Goal: Information Seeking & Learning: Find specific fact

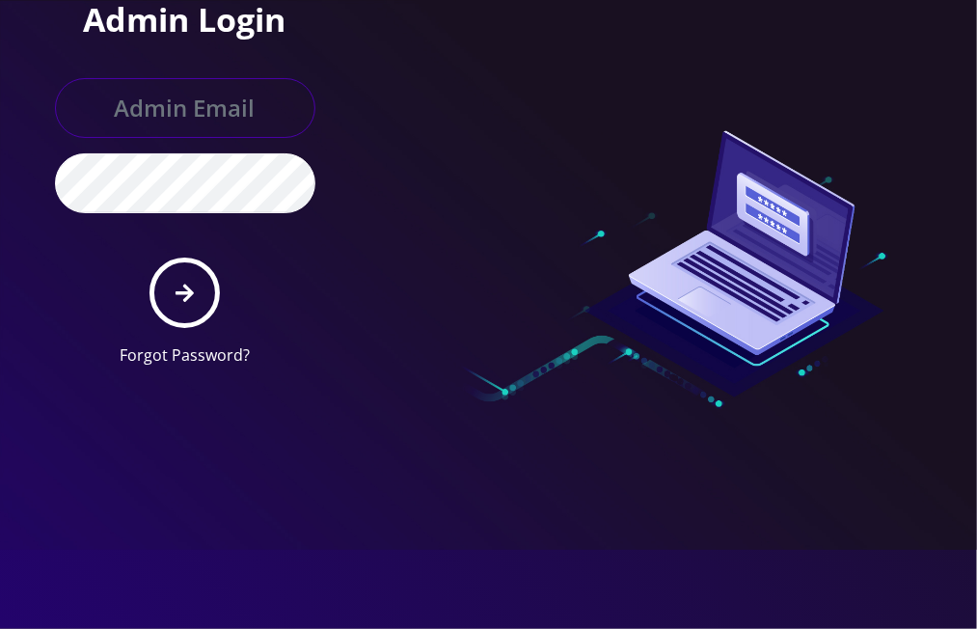
type input "master@britewireless.com"
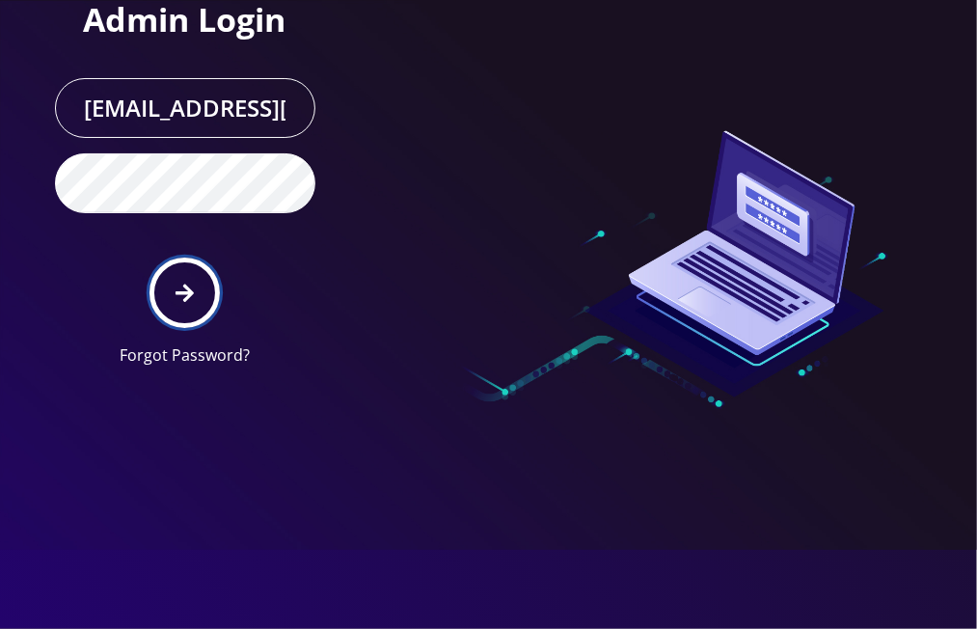
click at [195, 289] on button "submit" at bounding box center [185, 293] width 70 height 70
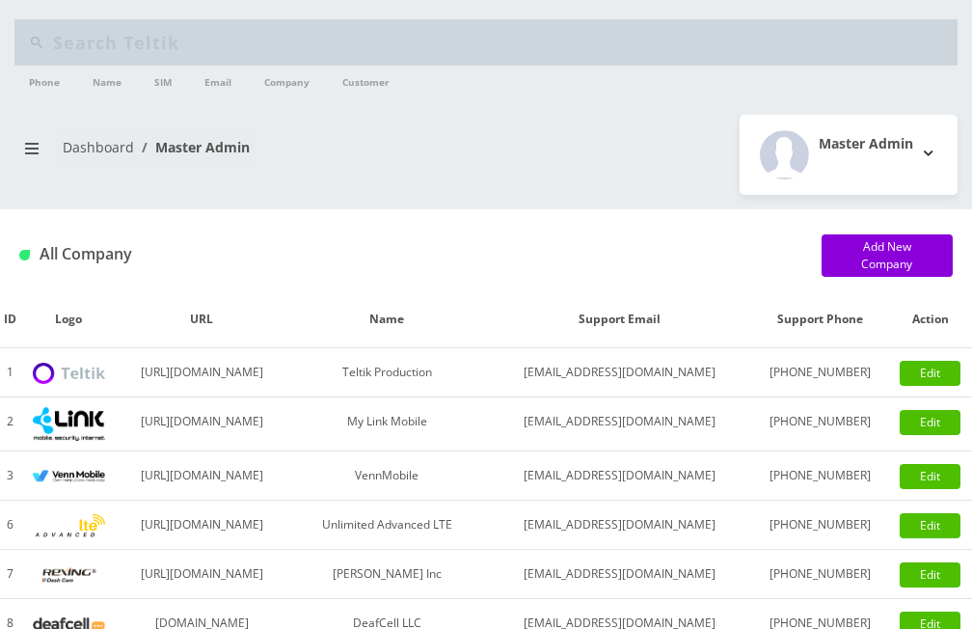
type input "shur"
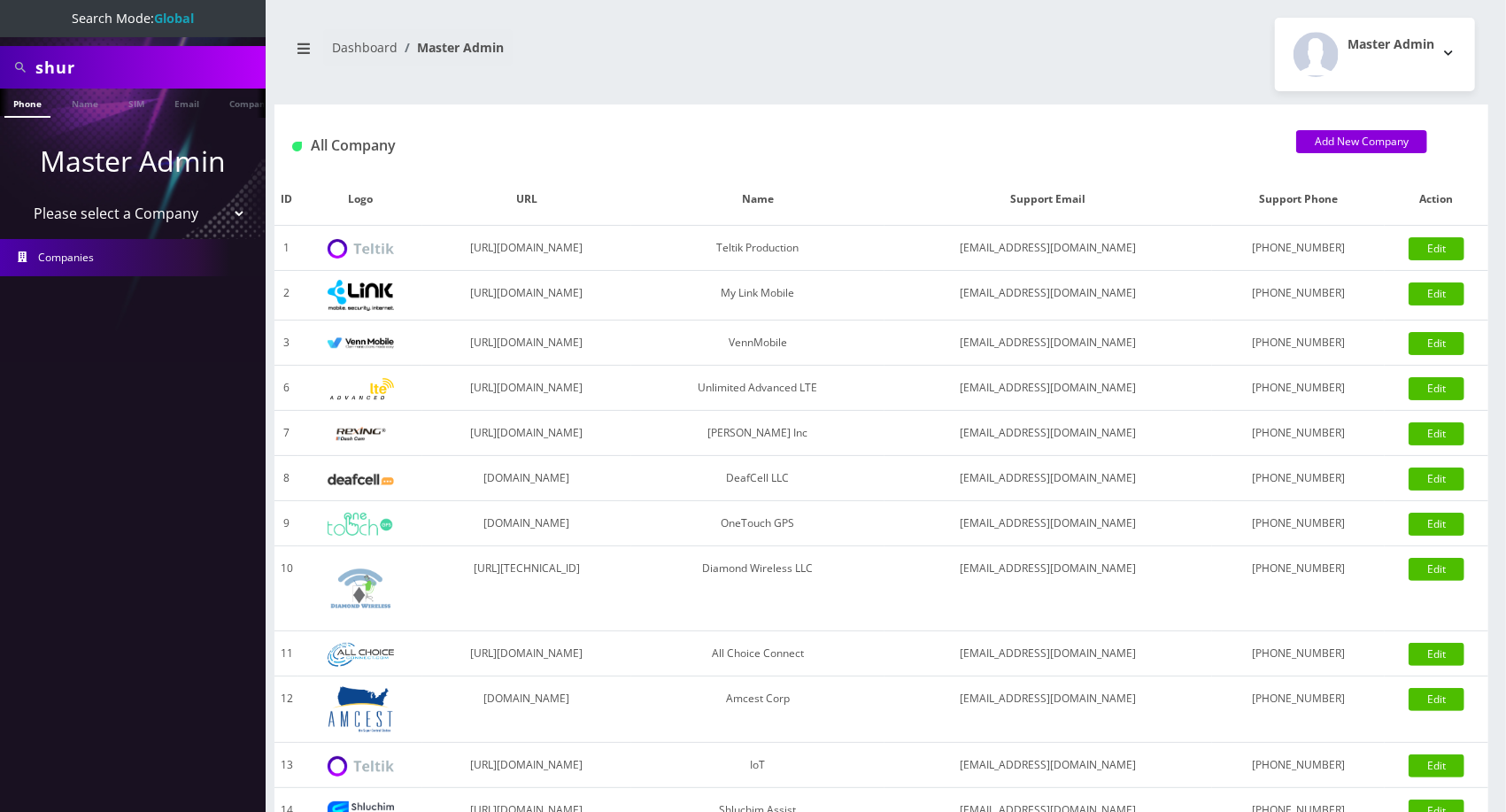
click at [24, 73] on span at bounding box center [20, 67] width 32 height 34
click at [68, 55] on input "shur" at bounding box center [149, 67] width 226 height 34
paste input "8212043112"
type input "8212043112"
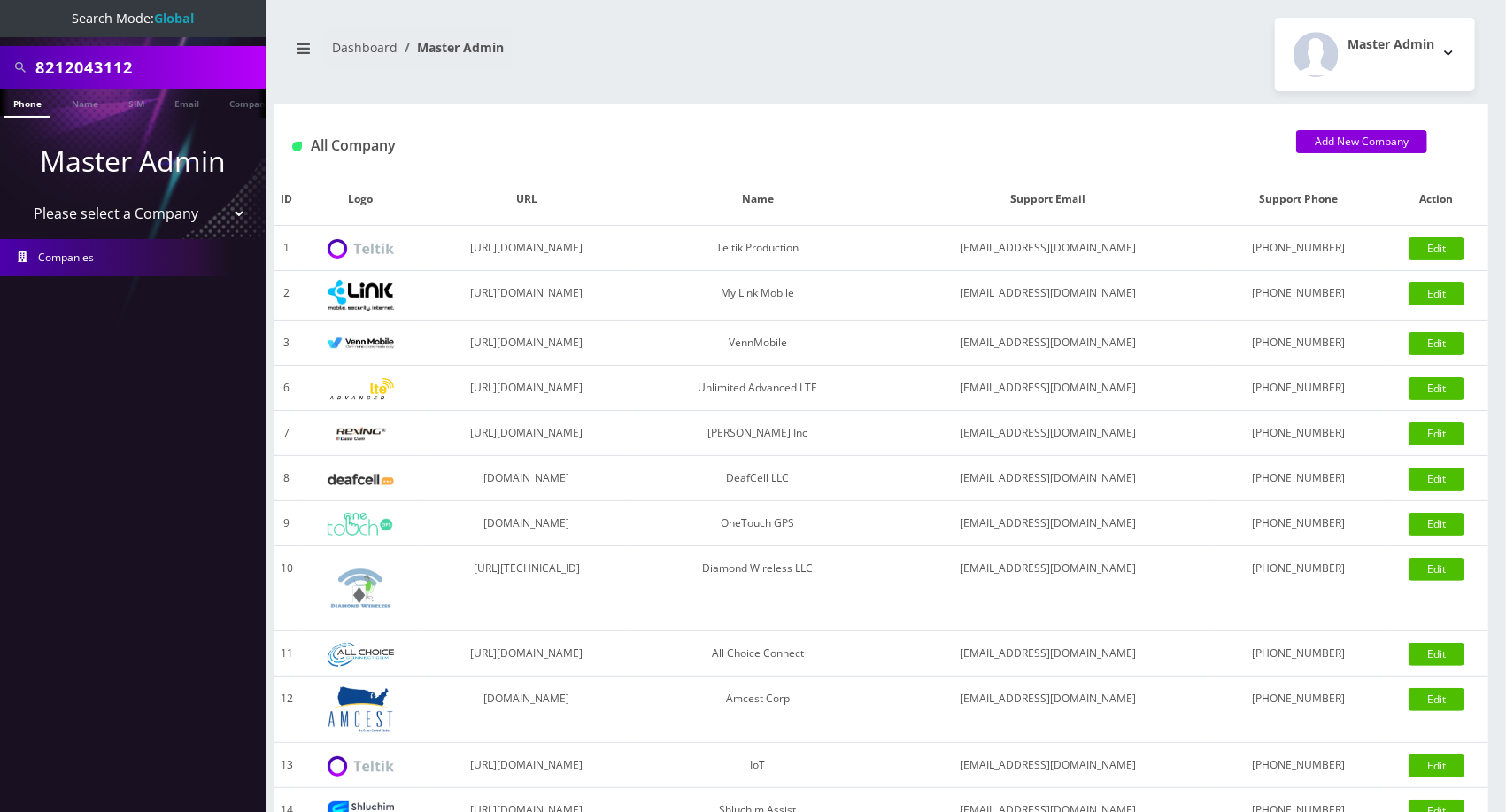
click at [32, 111] on link "Phone" at bounding box center [28, 103] width 46 height 29
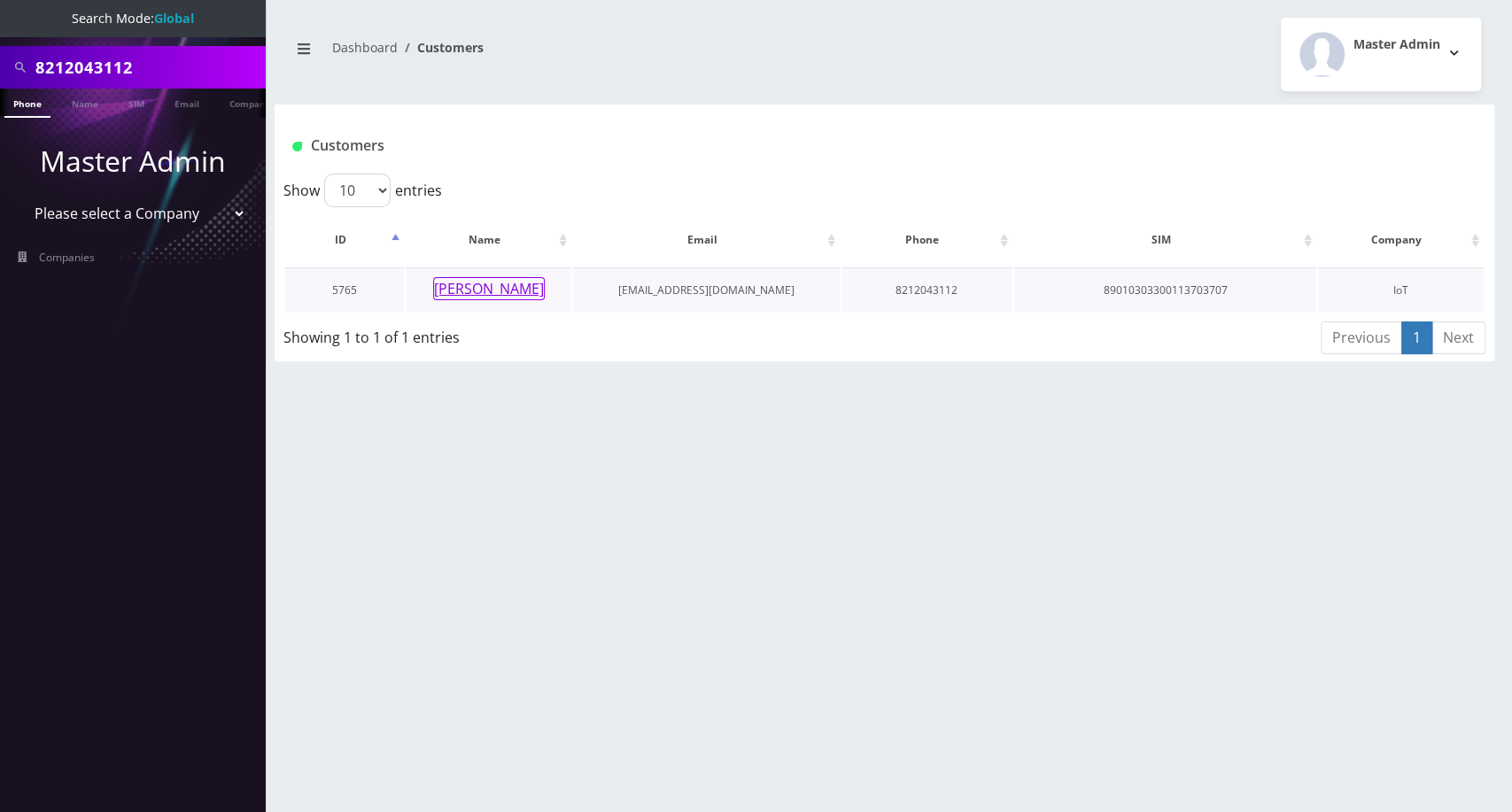
click at [485, 291] on button "[PERSON_NAME]" at bounding box center [489, 288] width 112 height 23
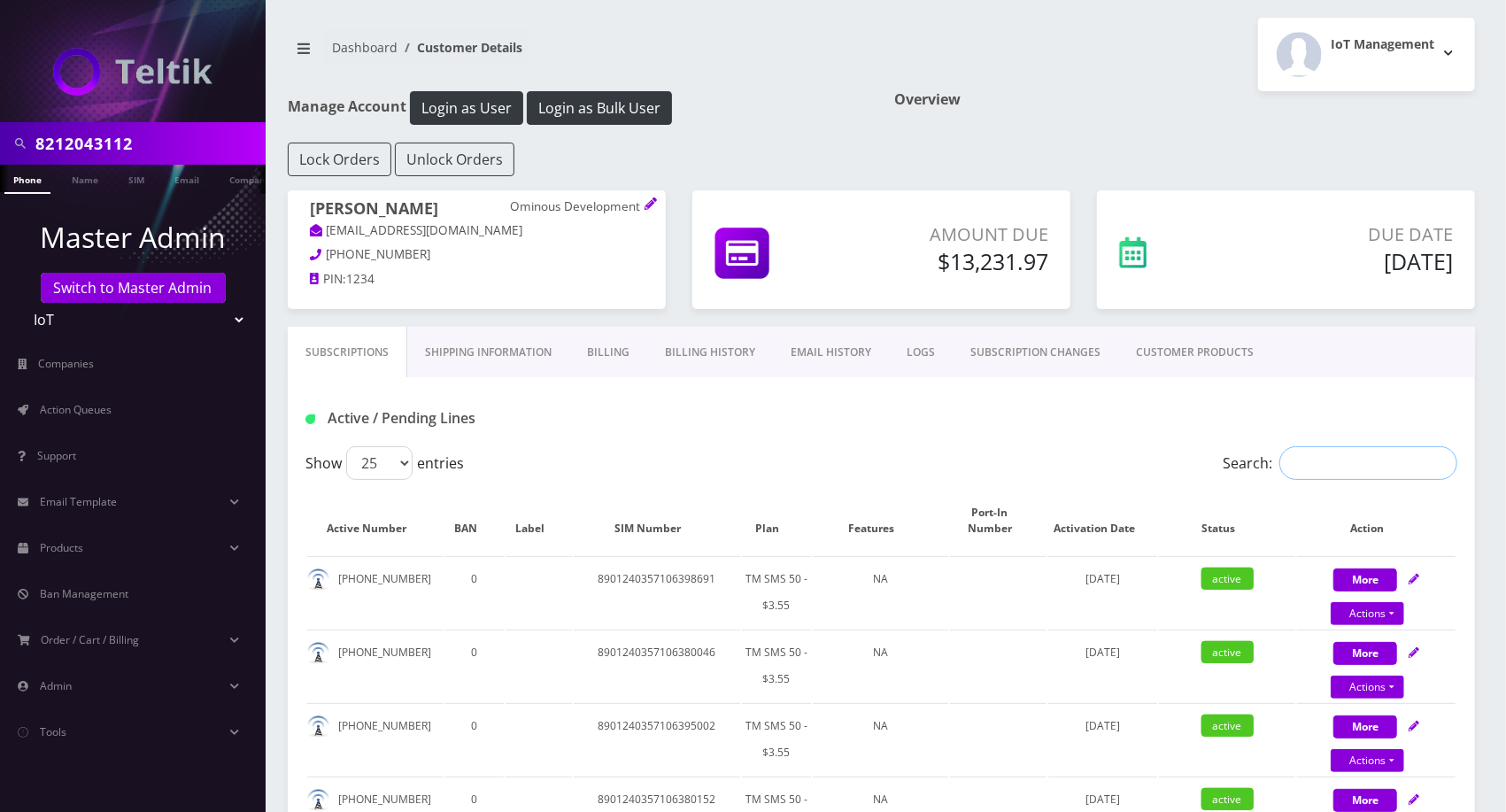
click at [1355, 450] on input "Search:" at bounding box center [1368, 462] width 178 height 34
paste input "89010303300113703707"
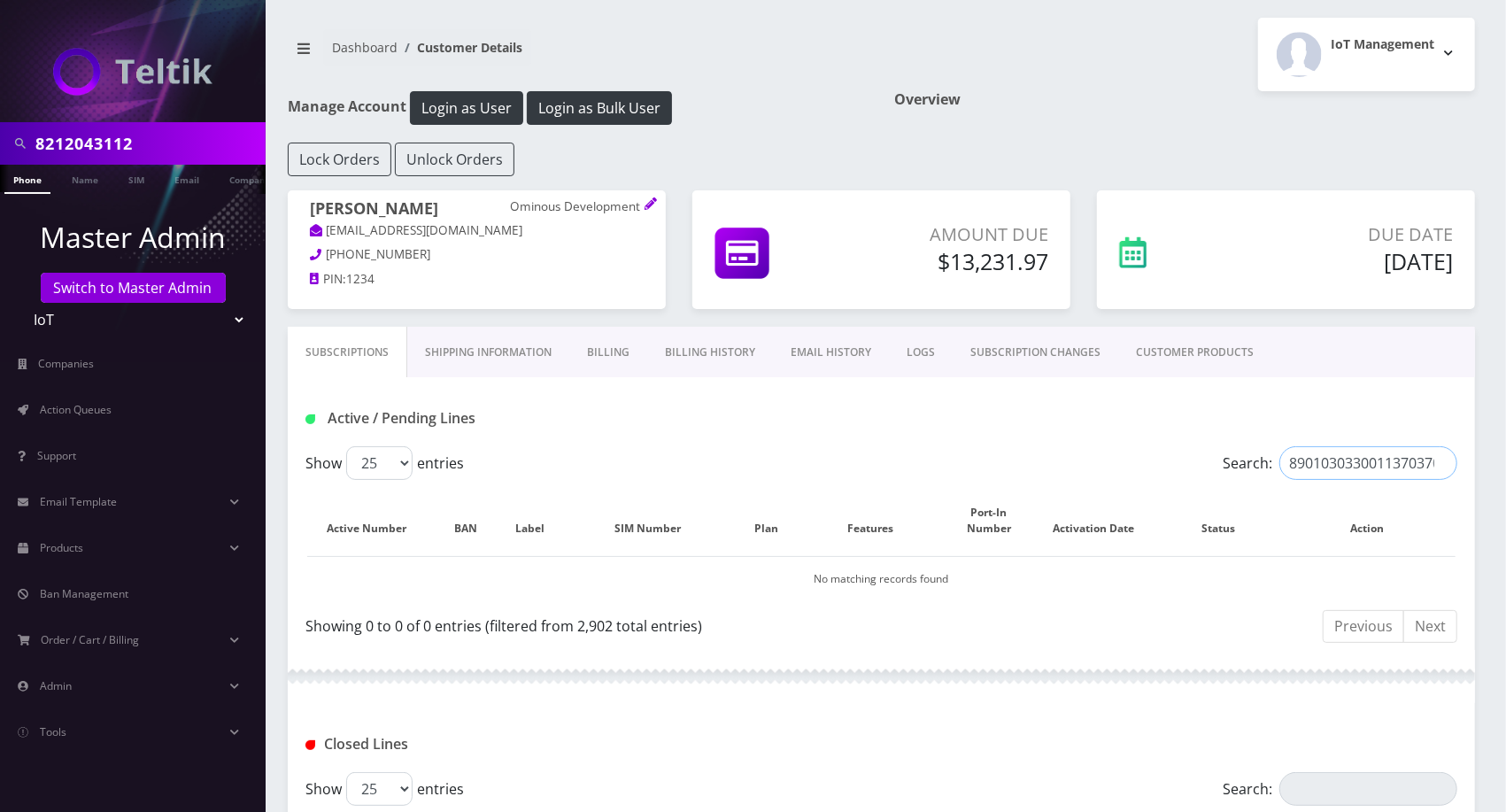
type input "89010303300113703707"
click at [156, 134] on input "8212043112" at bounding box center [149, 143] width 226 height 34
paste input "9010303300113703707"
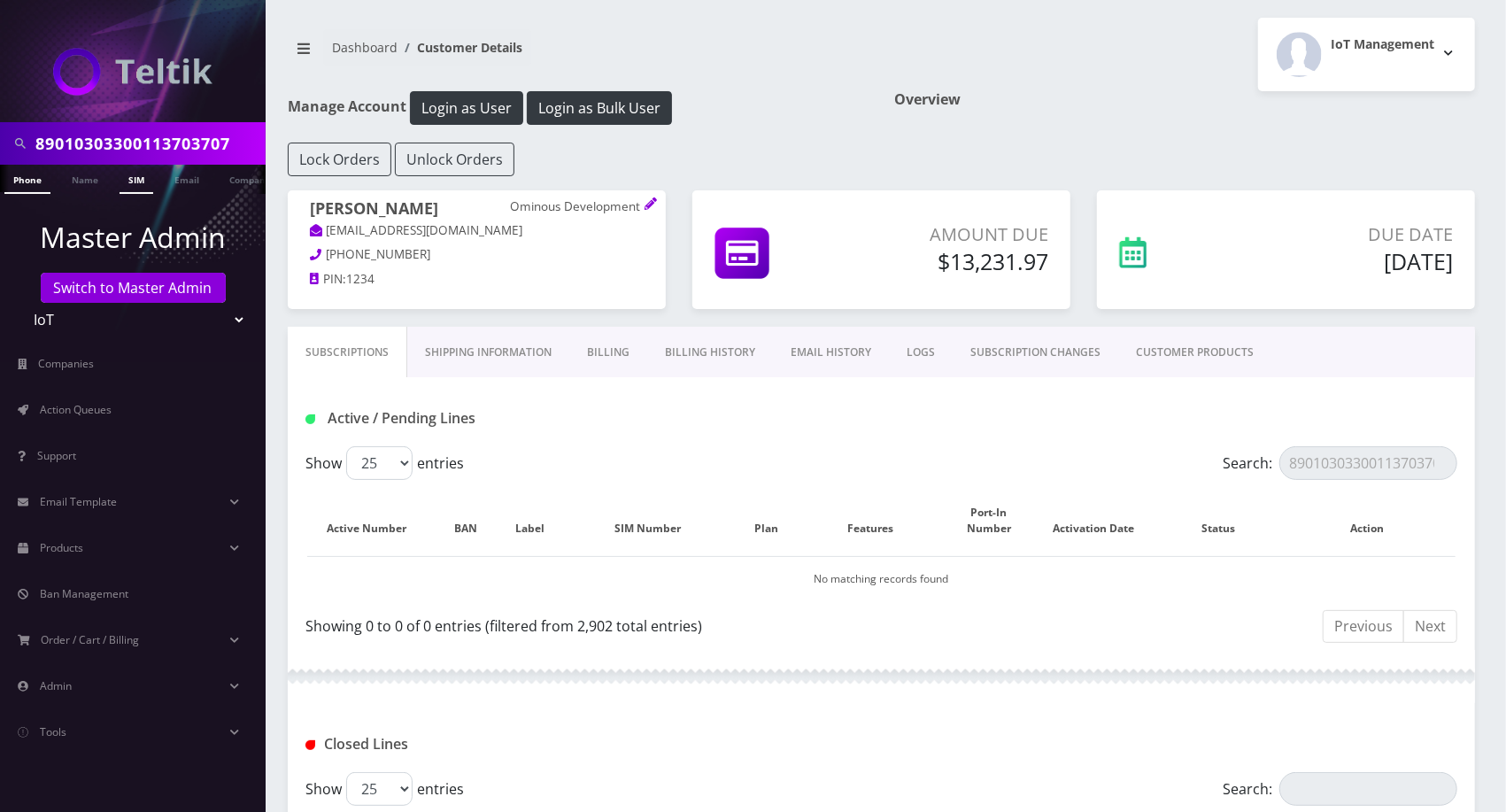
type input "89010303300113703707"
click at [139, 179] on link "SIM" at bounding box center [136, 179] width 34 height 29
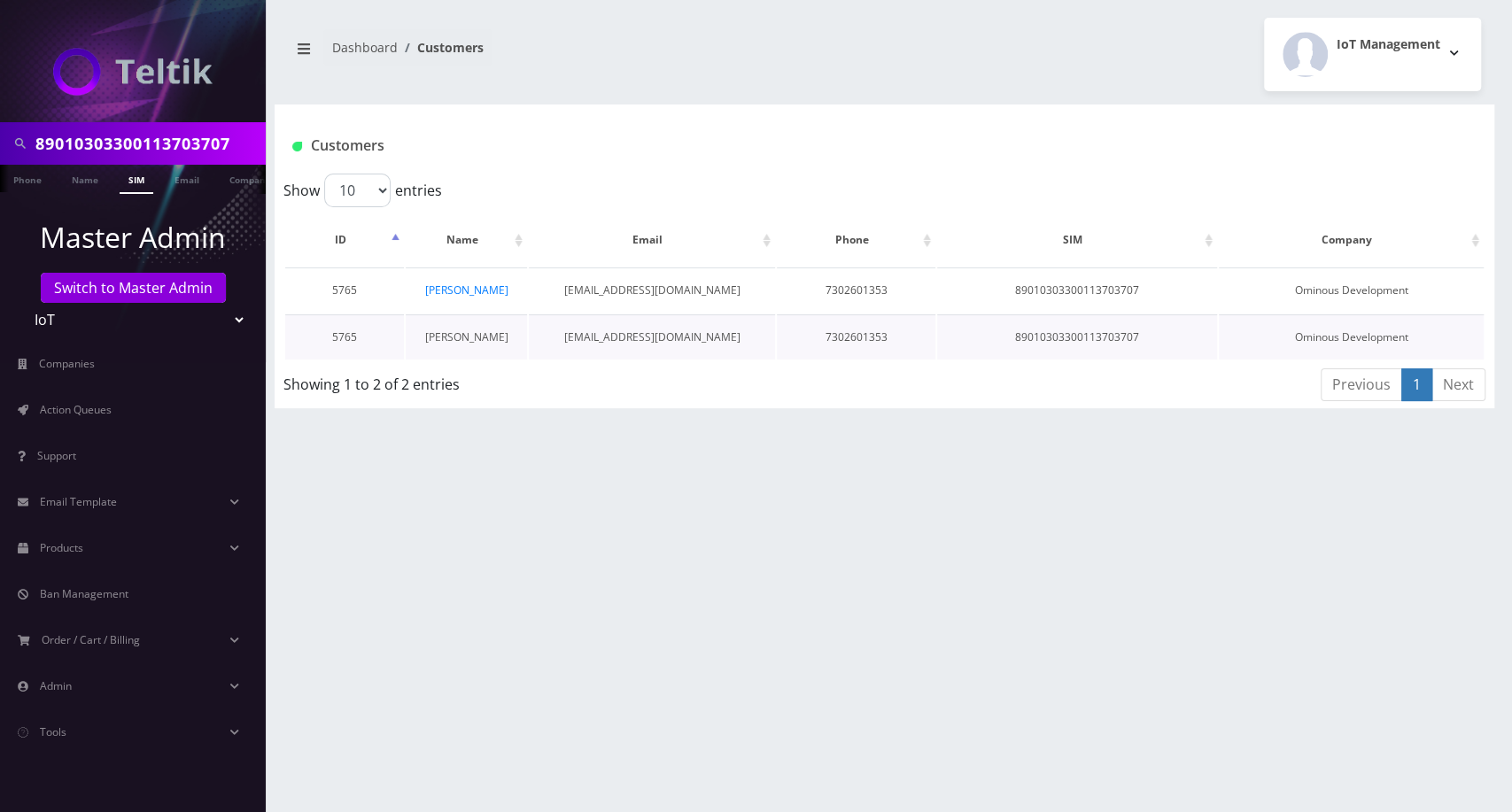
click at [474, 333] on link "[PERSON_NAME]" at bounding box center [466, 337] width 84 height 15
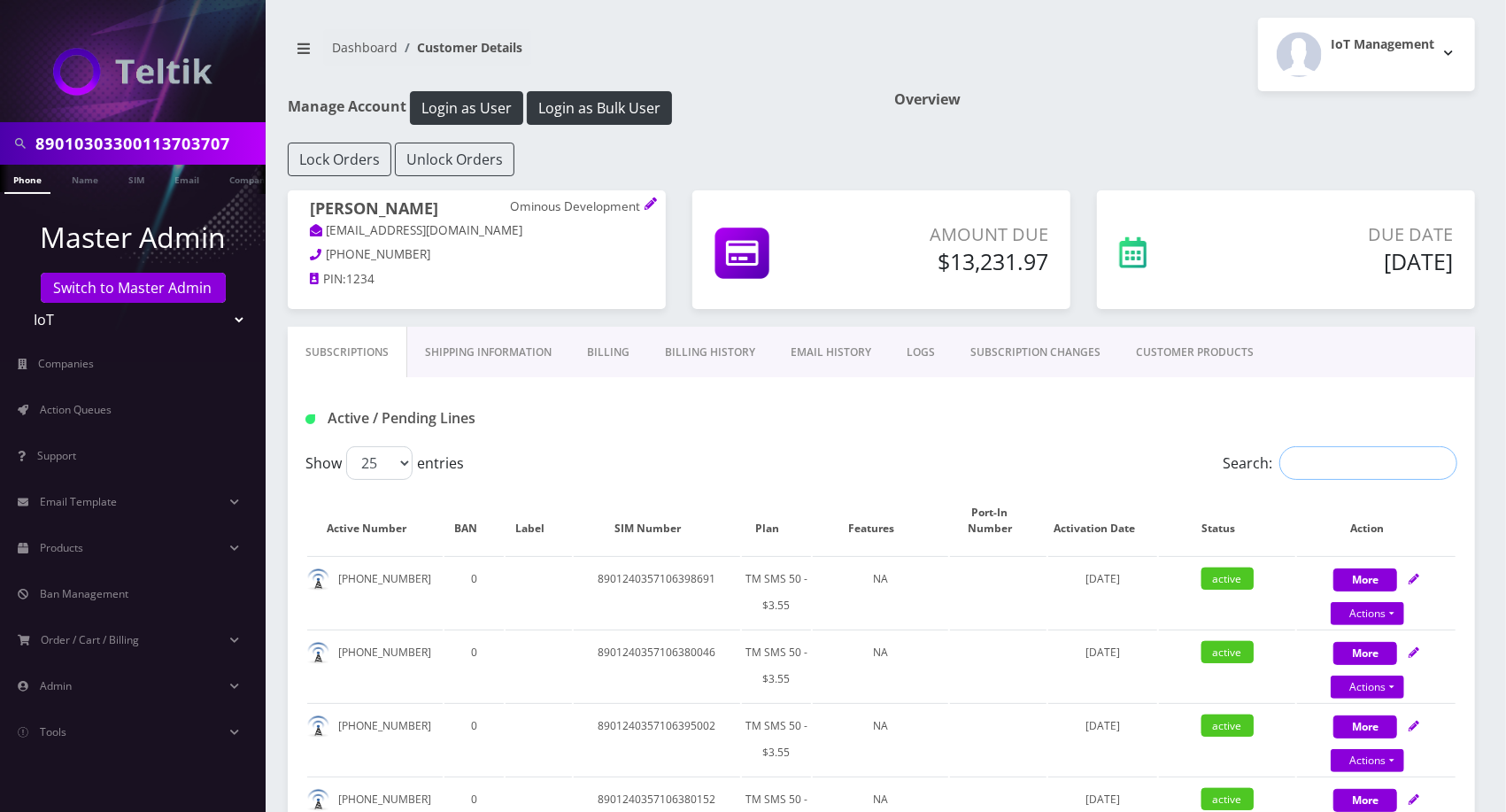
click at [1337, 462] on input "Search:" at bounding box center [1368, 462] width 178 height 34
paste input "89010303300113703707"
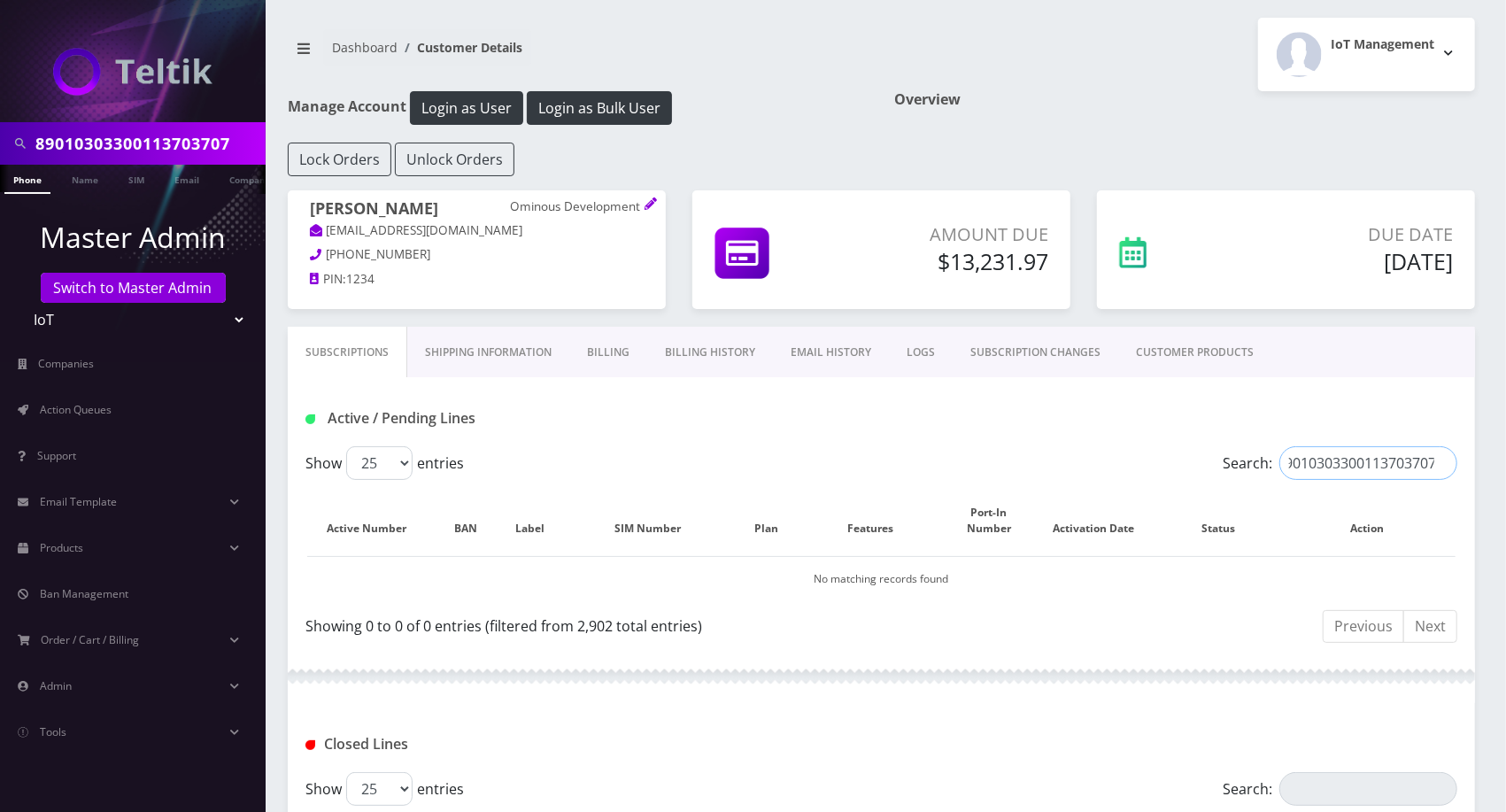
type input "89010303300113703707"
click at [216, 150] on input "89010303300113703707" at bounding box center [149, 143] width 226 height 34
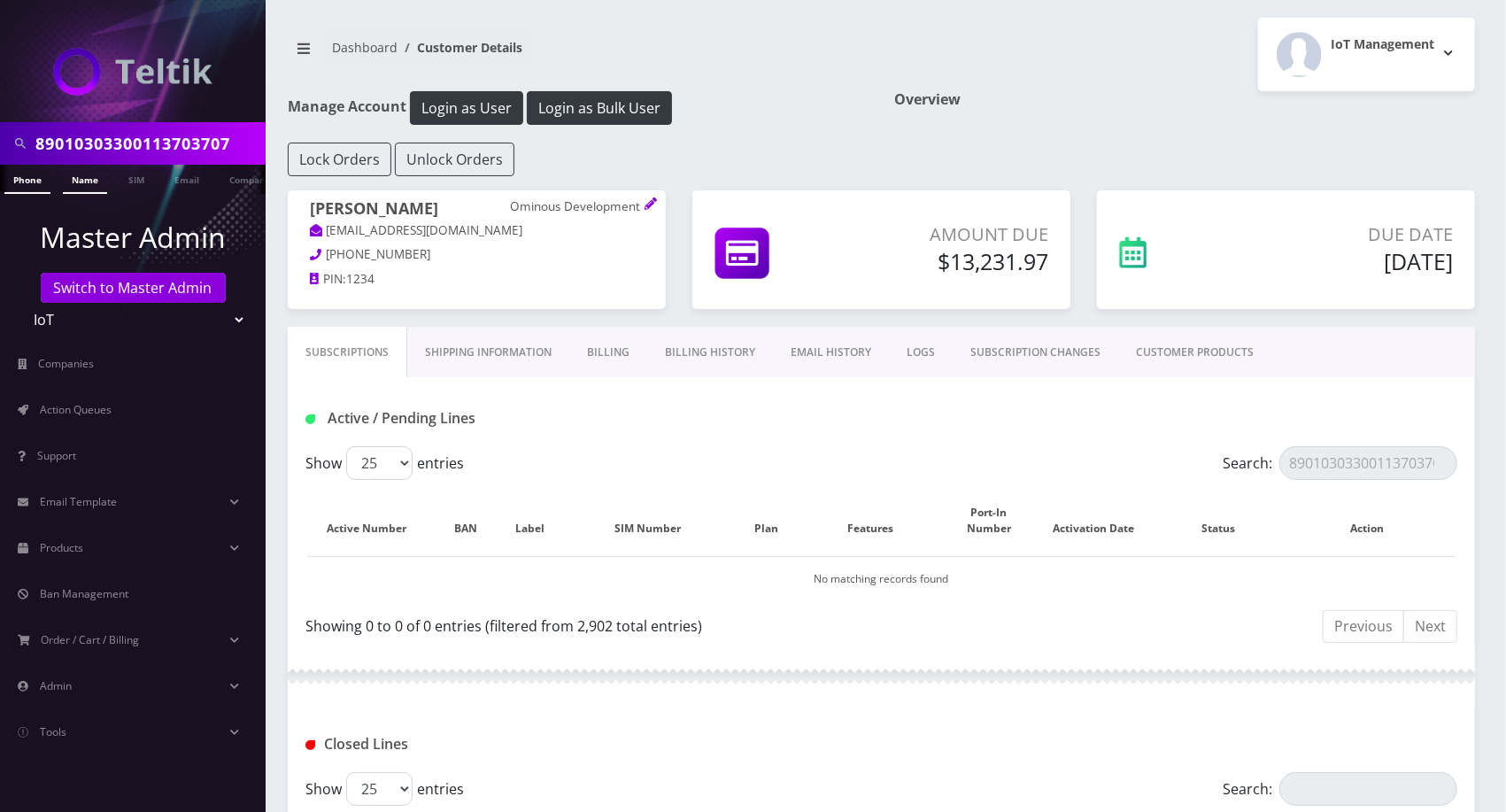
paste input "212043112"
type input "8212043112"
click at [45, 182] on link "Phone" at bounding box center [28, 179] width 46 height 29
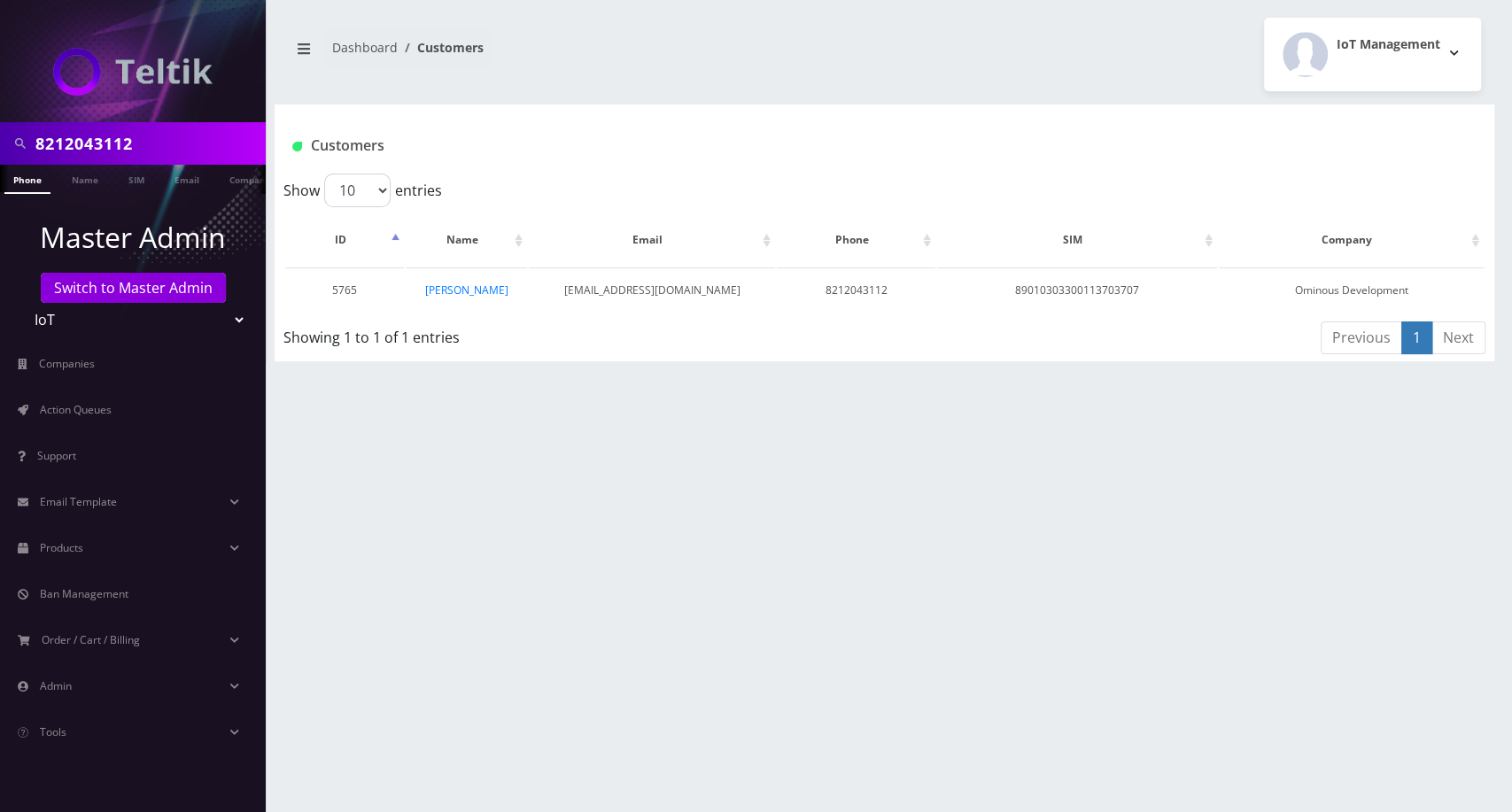
click at [999, 412] on div "8212043112 Phone Name SIM Email Company Customer Dashboard Customers IoT Manage…" at bounding box center [884, 406] width 1255 height 812
click at [1001, 403] on div "8212043112 Phone Name SIM Email Company Customer Dashboard Customers IoT Manage…" at bounding box center [884, 406] width 1255 height 812
click at [1176, 466] on div "8212043112 Phone Name SIM Email Company Customer Dashboard Customers IoT Manage…" at bounding box center [884, 406] width 1255 height 812
click at [1311, 640] on div "8212043112 Phone Name SIM Email Company Customer Dashboard Customers IoT Manage…" at bounding box center [884, 406] width 1255 height 812
click at [1092, 296] on td "89010303300113703707" at bounding box center [1077, 289] width 280 height 45
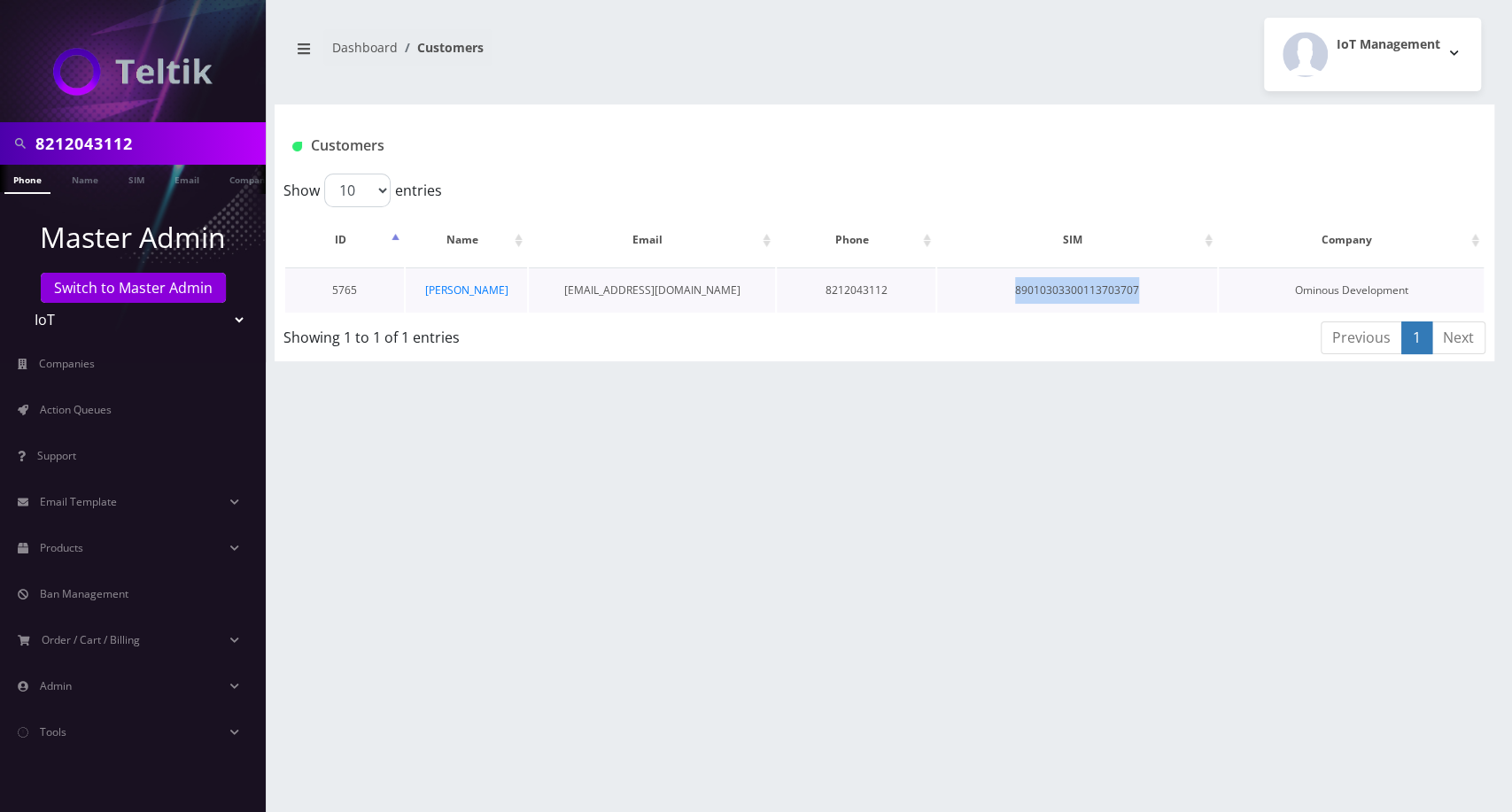
click at [1092, 296] on td "89010303300113703707" at bounding box center [1077, 289] width 280 height 45
copy td "89010303300113703707"
click at [122, 145] on input "8212043112" at bounding box center [149, 143] width 226 height 34
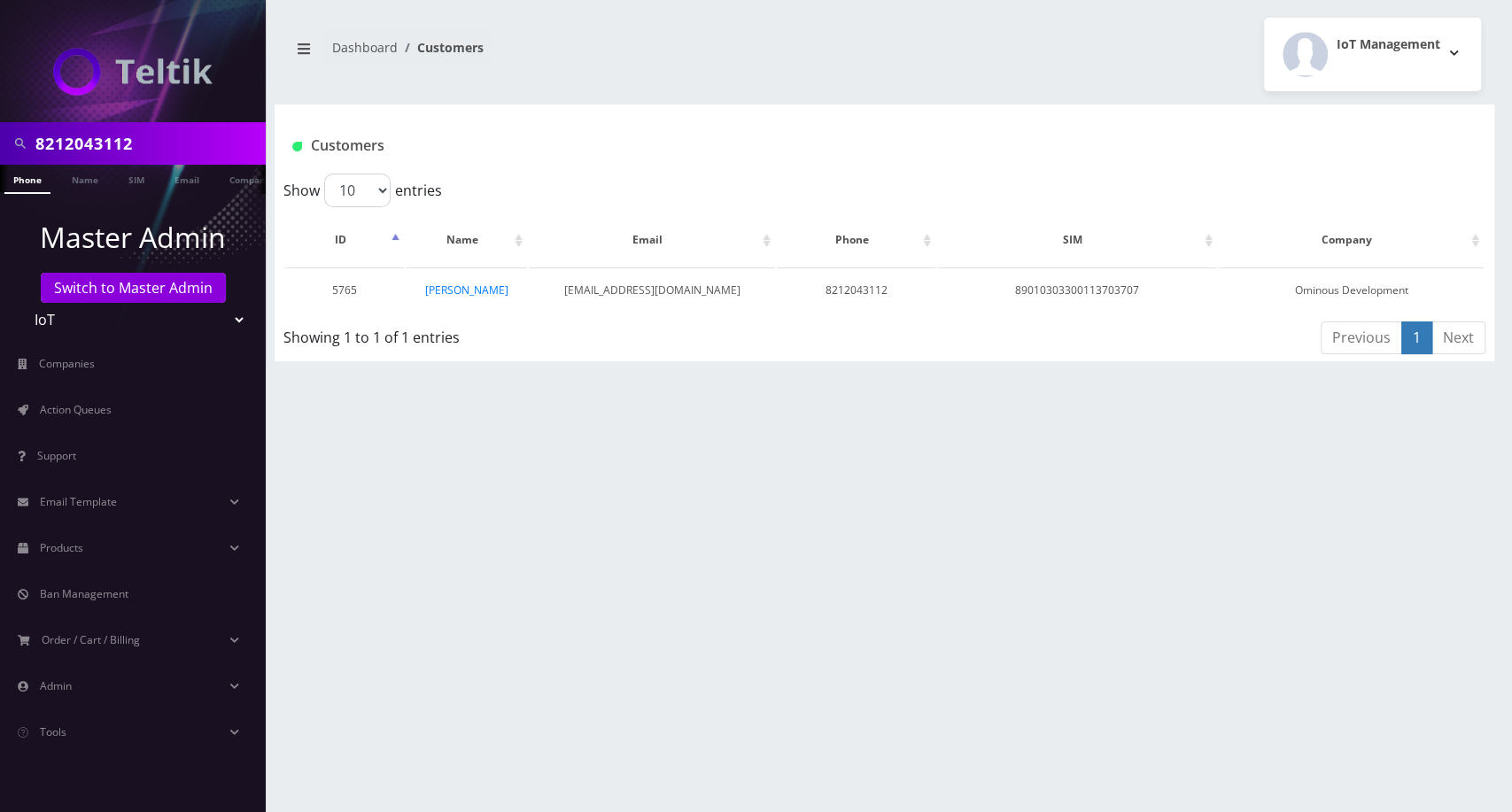
paste input "9010303300113703707"
type input "89010303300113703707"
click at [138, 186] on link "SIM" at bounding box center [136, 179] width 34 height 29
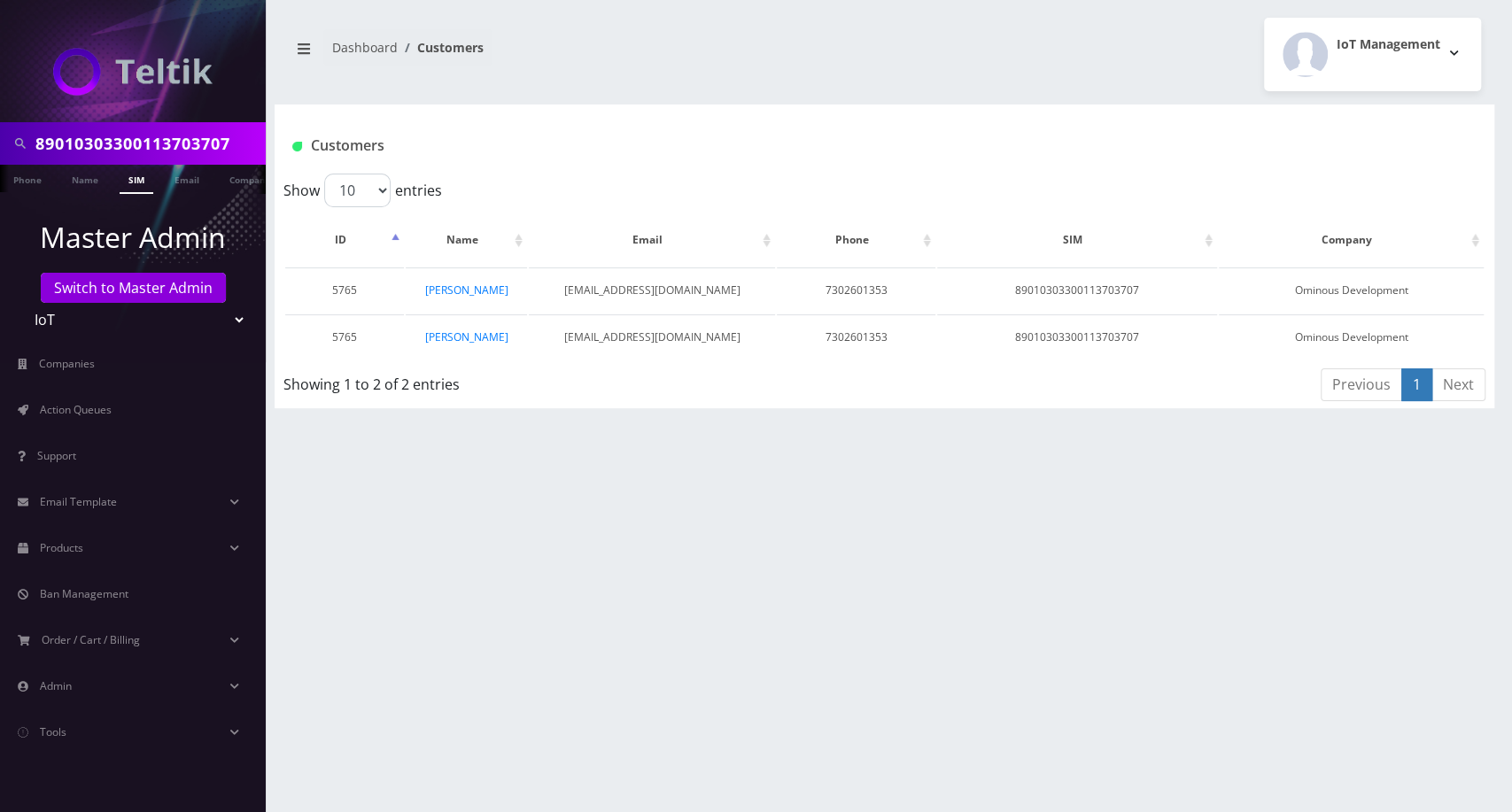
click at [738, 508] on div "89010303300113703707 Phone Name SIM Email Company Customer Dashboard Customers …" at bounding box center [884, 406] width 1255 height 812
click at [1239, 543] on div "89010303300113703707 Phone Name SIM Email Company Customer Dashboard Customers …" at bounding box center [884, 406] width 1255 height 812
click at [165, 146] on input "89010303300113703707" at bounding box center [149, 143] width 226 height 34
click at [165, 145] on input "89010303300113703707" at bounding box center [149, 143] width 226 height 34
click at [468, 287] on link "[PERSON_NAME]" at bounding box center [466, 290] width 84 height 15
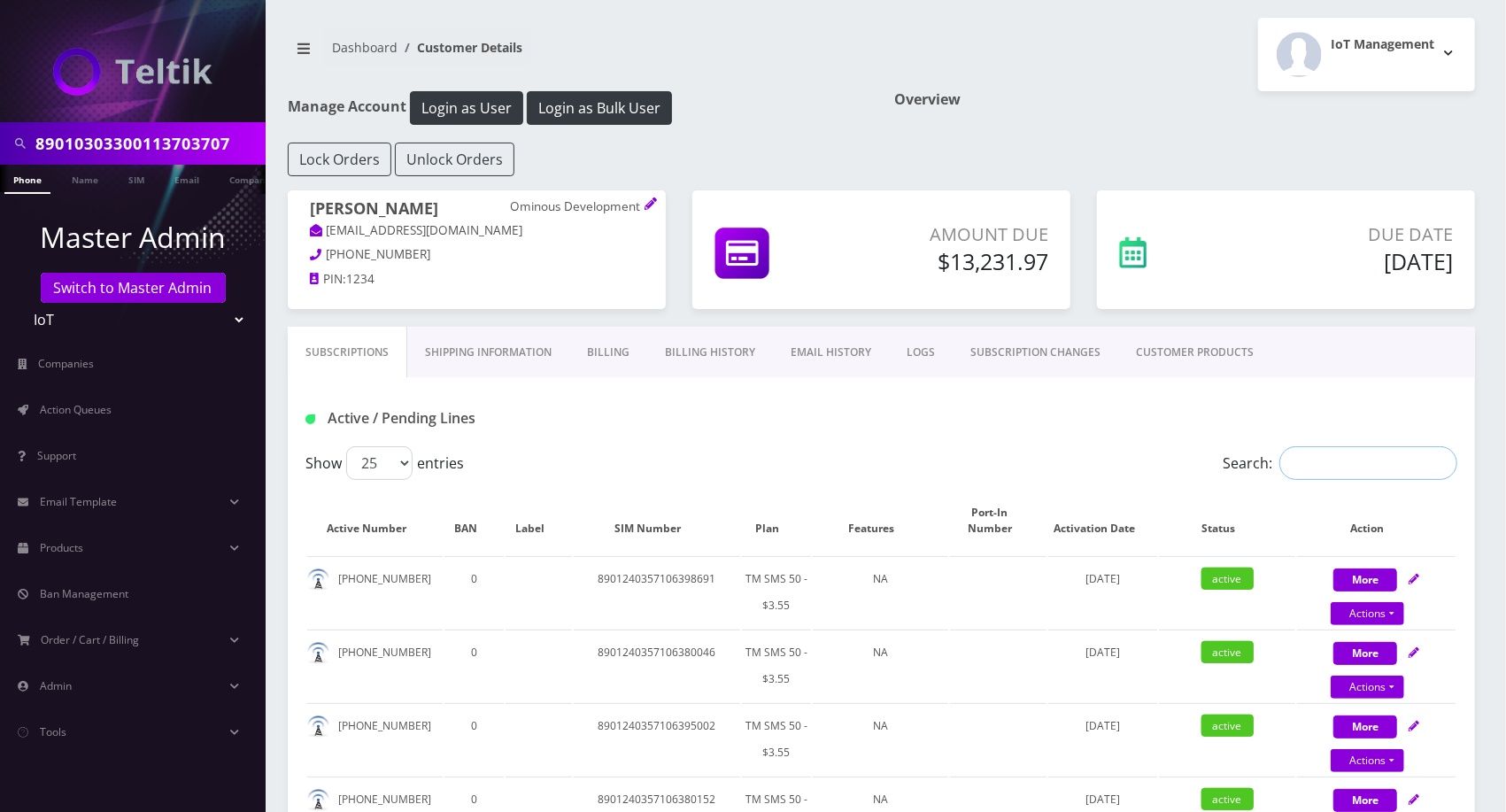
click at [1361, 456] on input "Search:" at bounding box center [1368, 462] width 178 height 34
paste input "89010303300113703707"
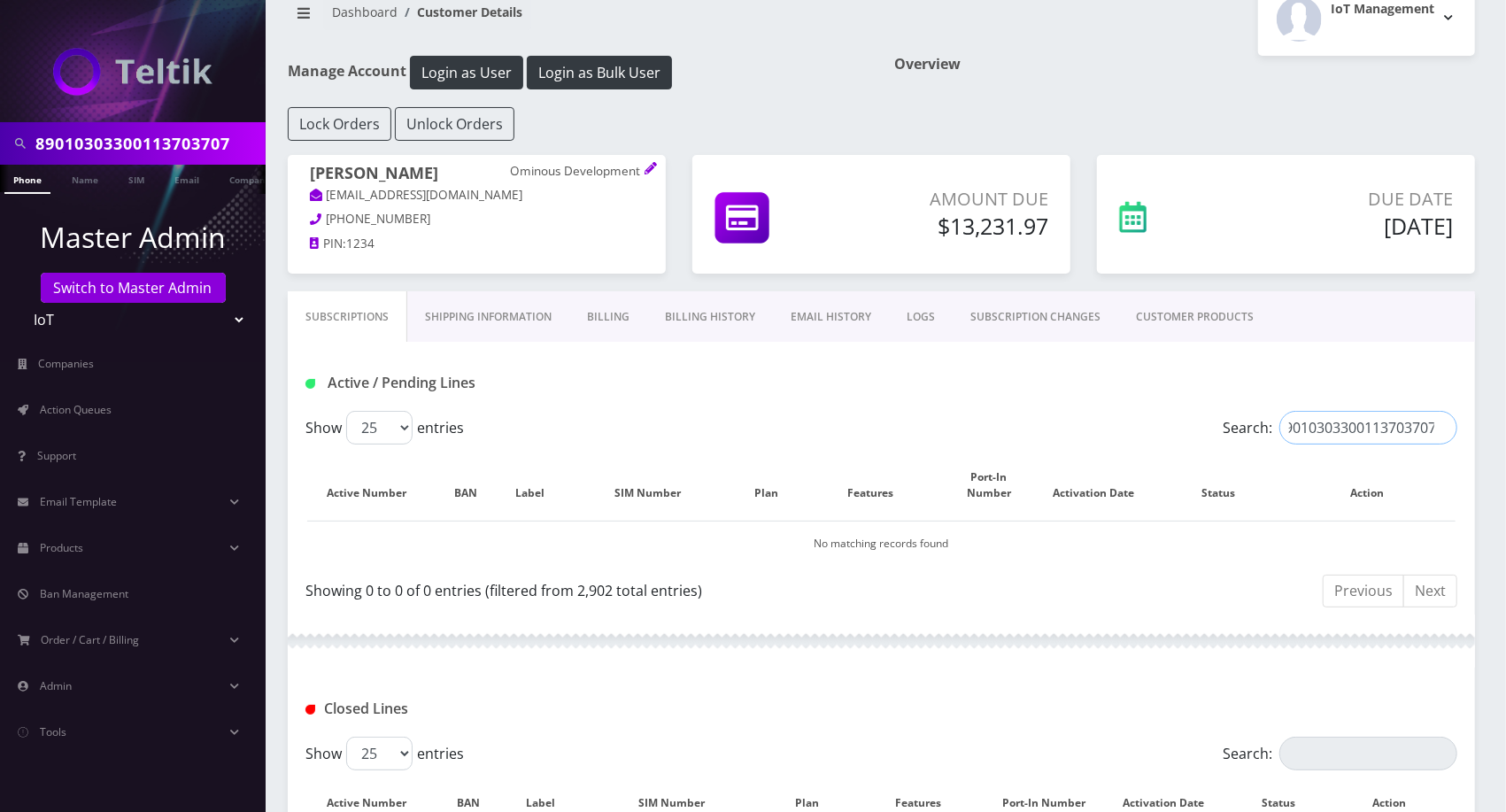
scroll to position [491, 0]
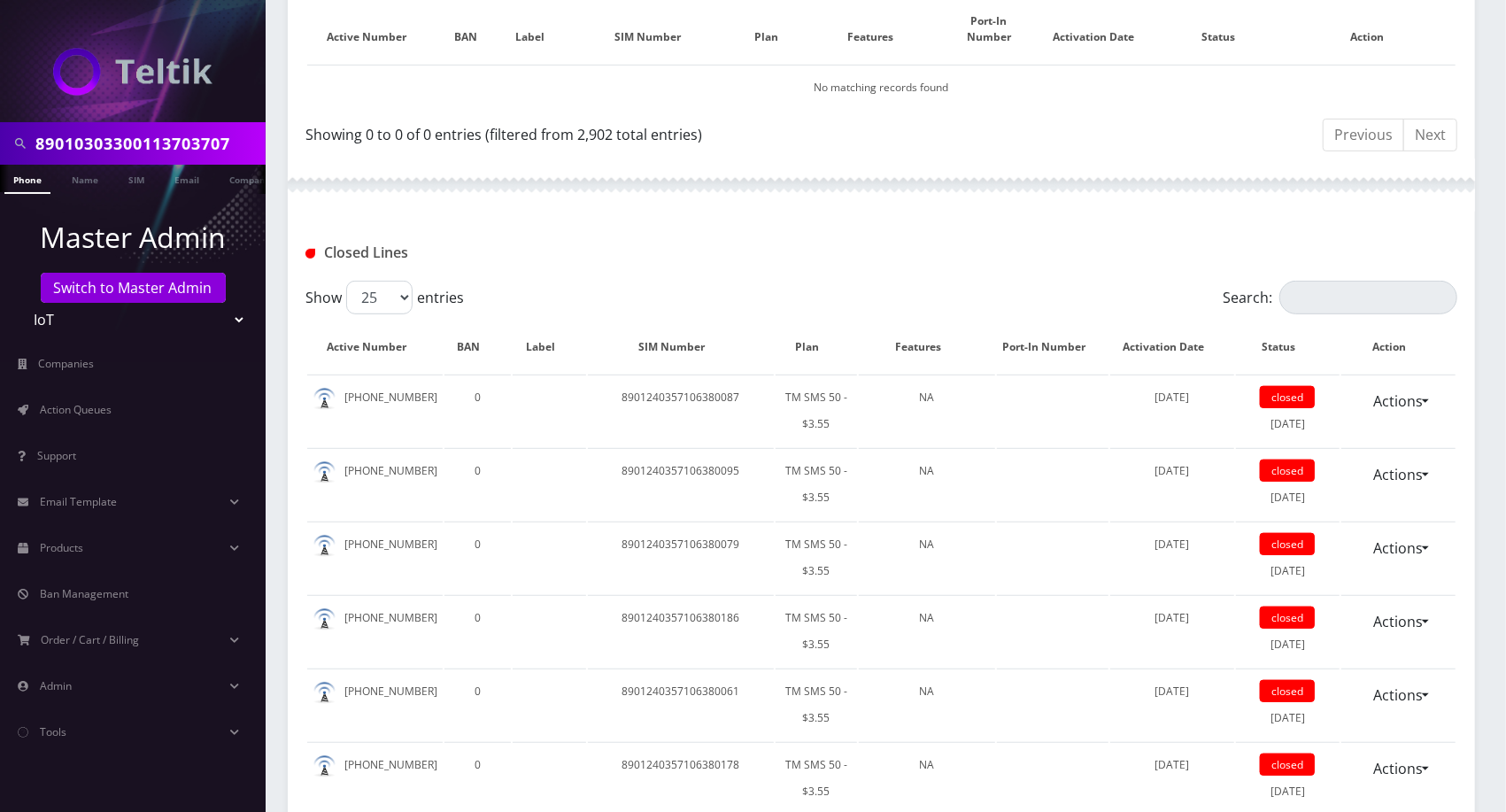
type input "89010303300113703707"
click at [1378, 291] on input "Search:" at bounding box center [1368, 297] width 178 height 34
paste input "89010303300113703707"
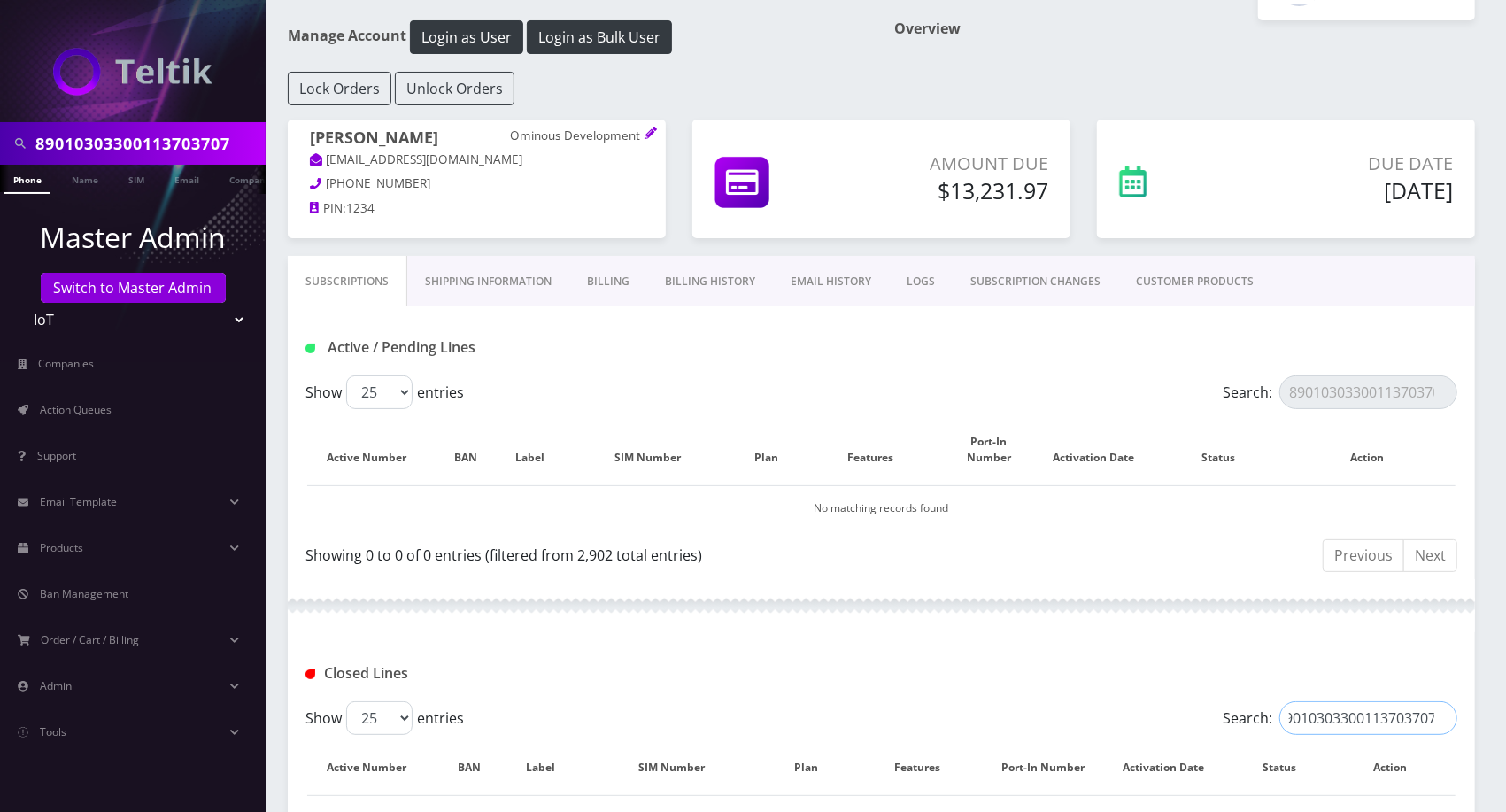
scroll to position [60, 0]
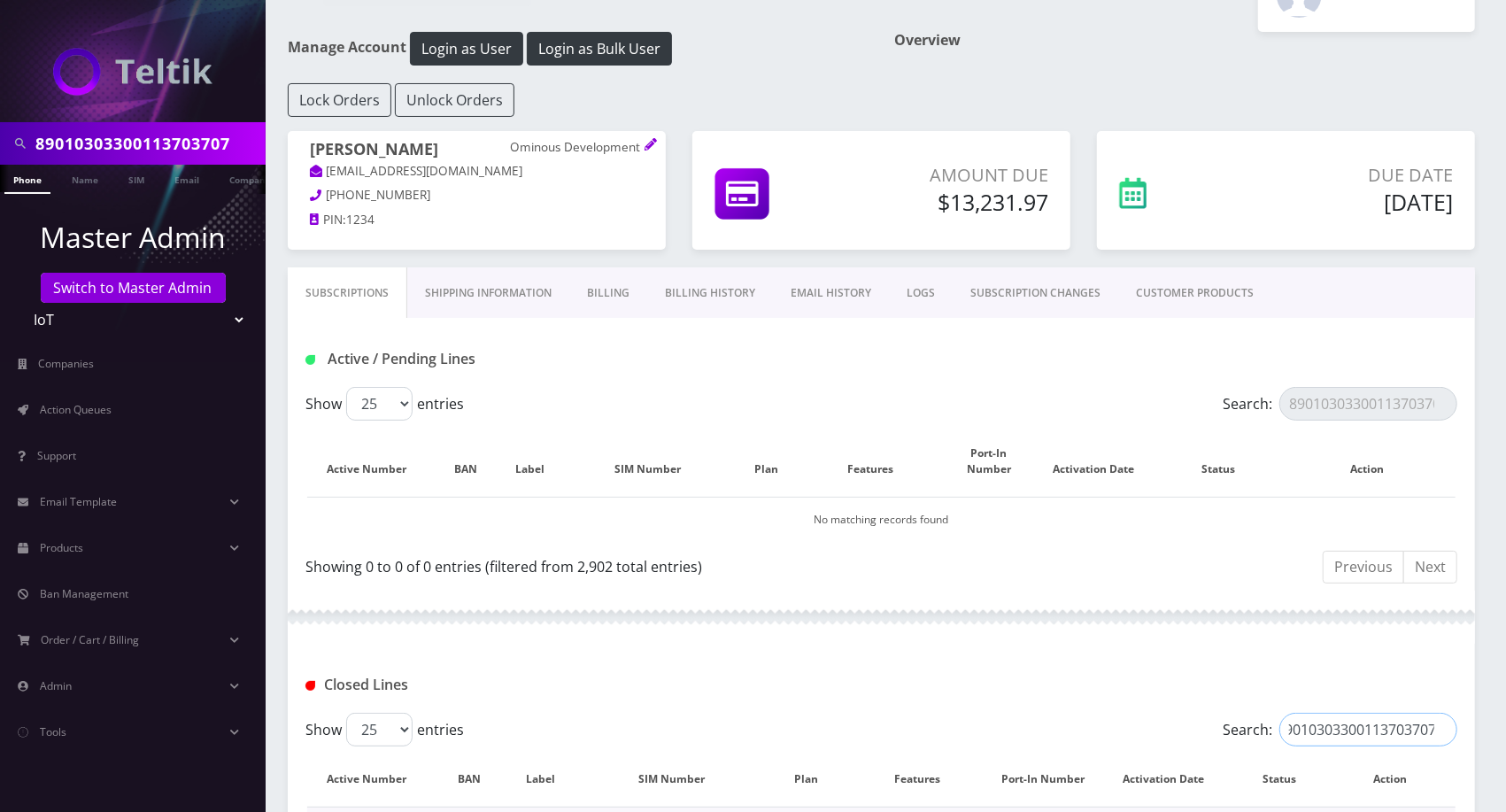
type input "89010303300113703707"
click at [776, 66] on div "Manage Account Login as User Login as Bulk User" at bounding box center [578, 58] width 608 height 51
click at [200, 144] on input "89010303300113703707" at bounding box center [149, 143] width 226 height 34
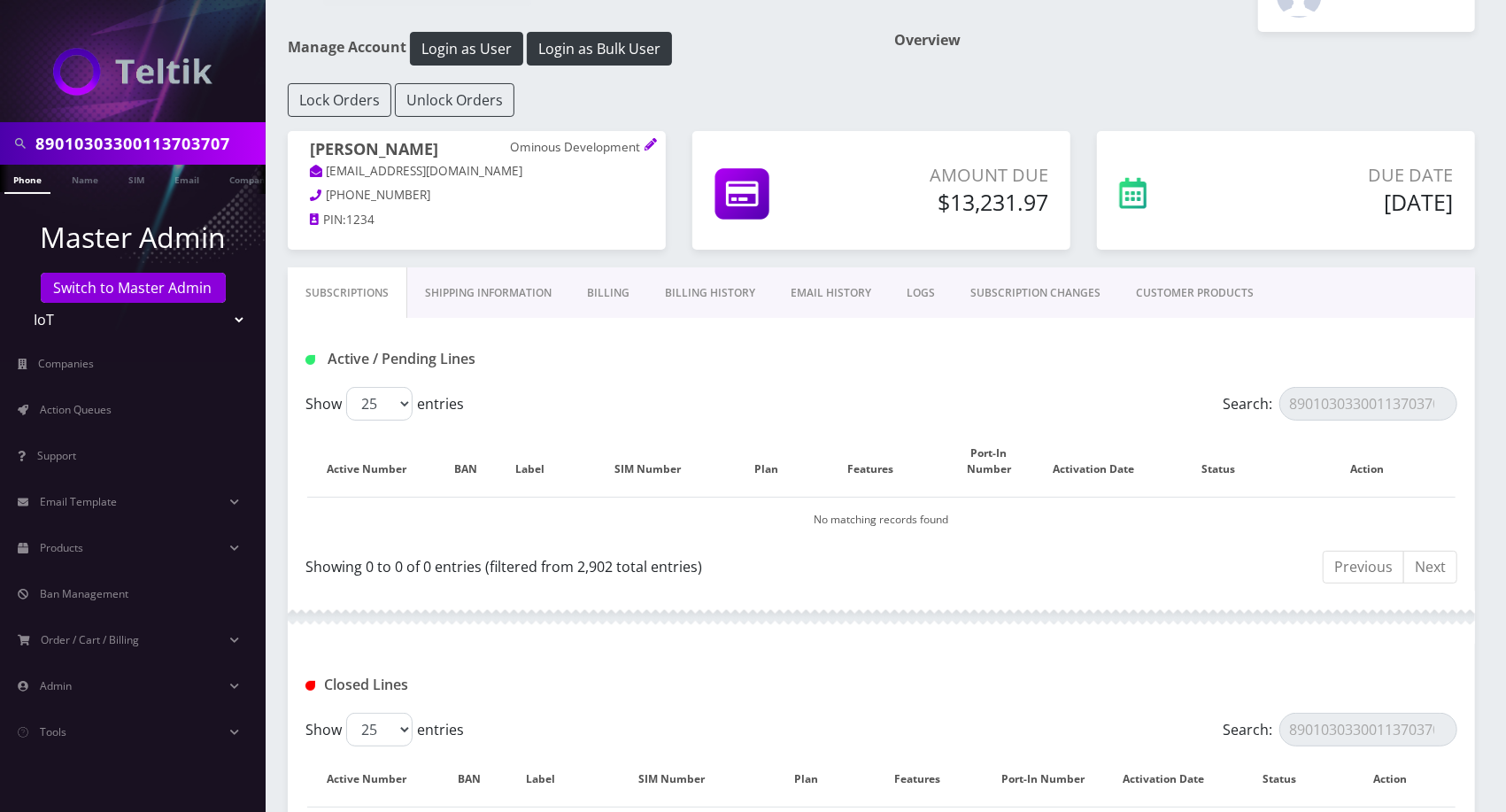
click at [200, 144] on input "89010303300113703707" at bounding box center [149, 143] width 226 height 34
click at [149, 145] on input "89010303300113703707" at bounding box center [149, 143] width 226 height 34
click at [638, 344] on div "Active / Pending Lines" at bounding box center [488, 359] width 393 height 29
click at [1098, 97] on div "Lock Orders Unlock Orders" at bounding box center [881, 100] width 1213 height 34
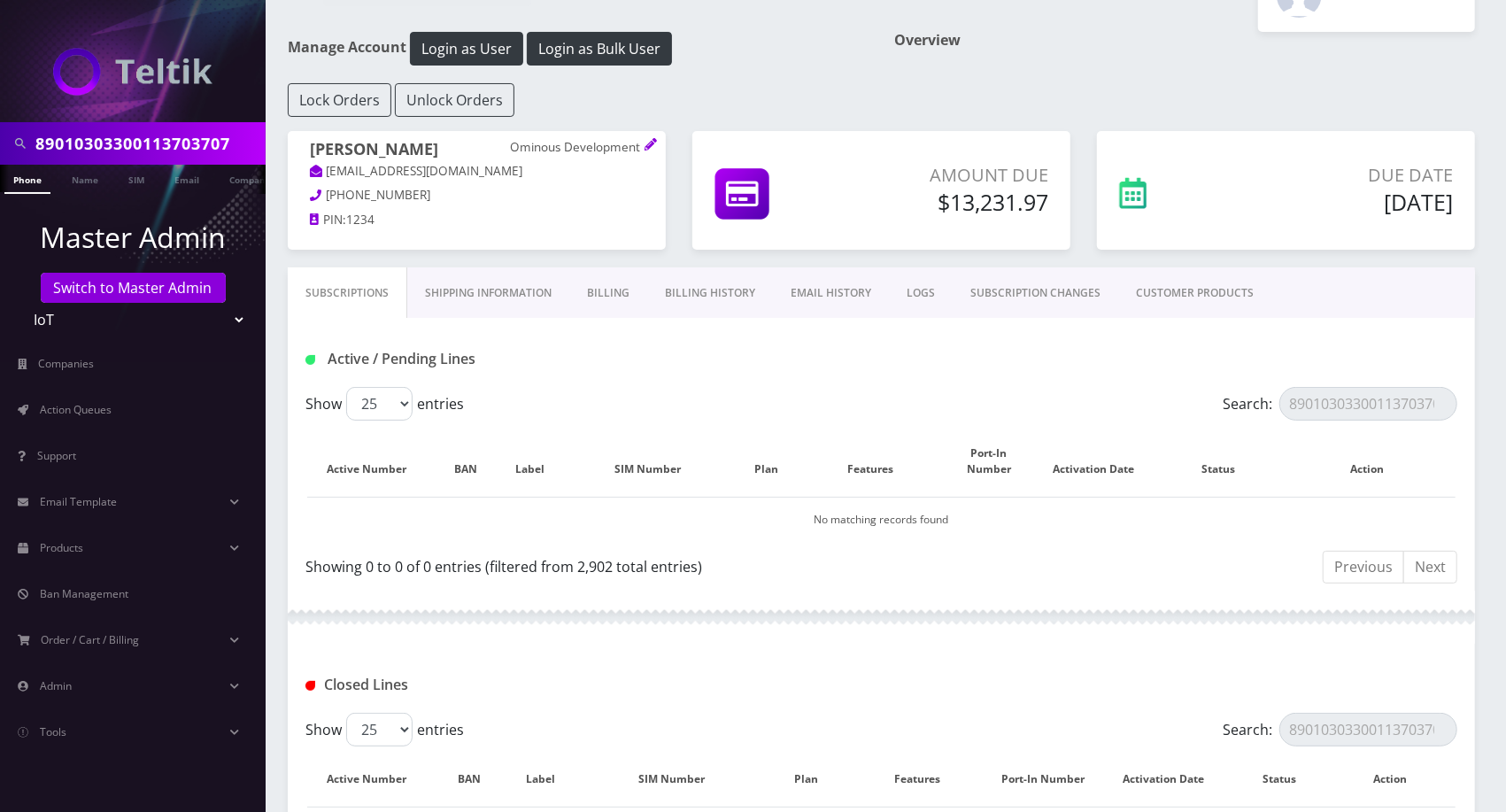
click at [1465, 509] on div "Show 25 50 100 250 500 entries Search: 89010303300113703707 Active Number BAN L…" at bounding box center [881, 489] width 1188 height 204
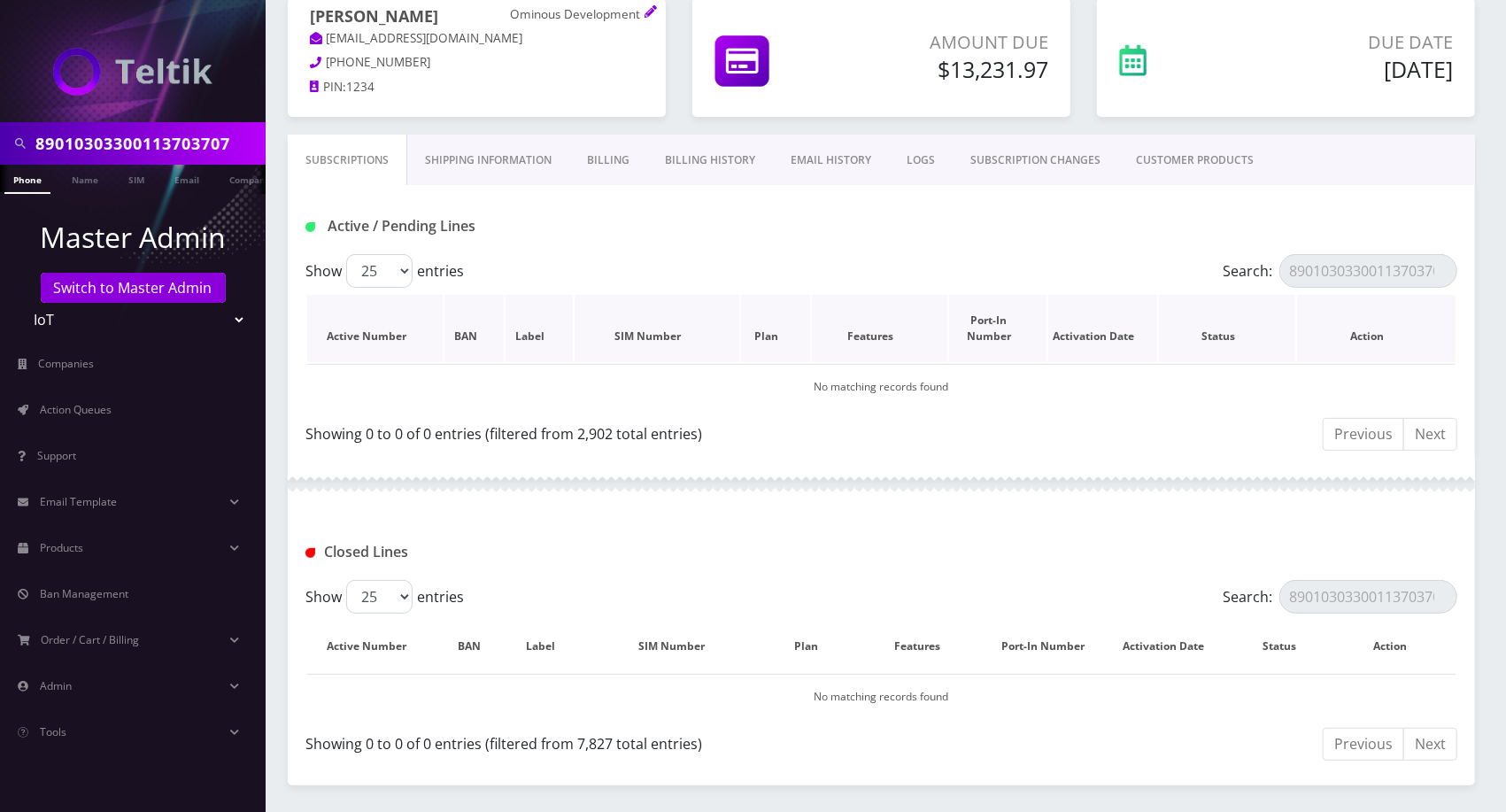
scroll to position [158, 0]
